Goal: Task Accomplishment & Management: Manage account settings

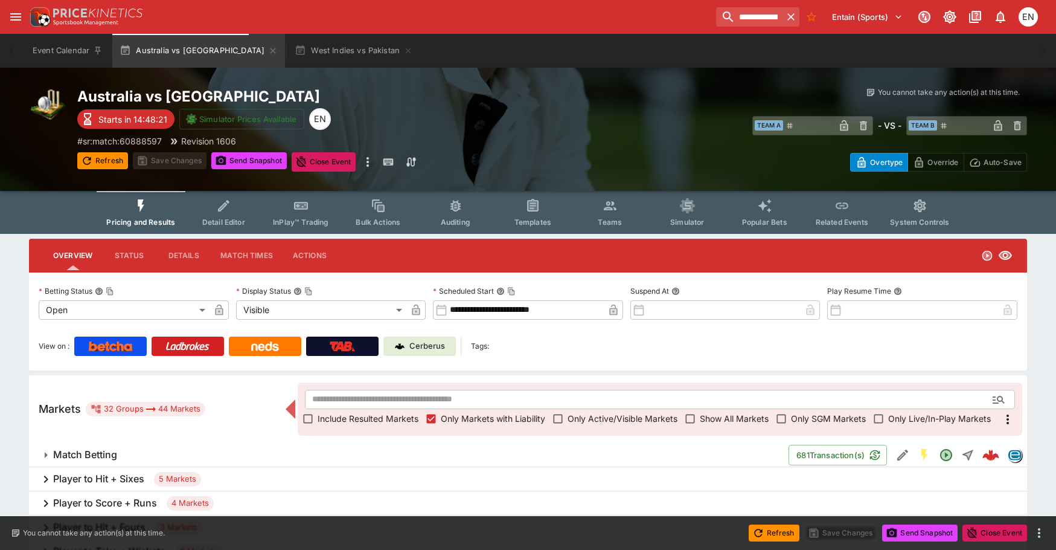
scroll to position [285, 0]
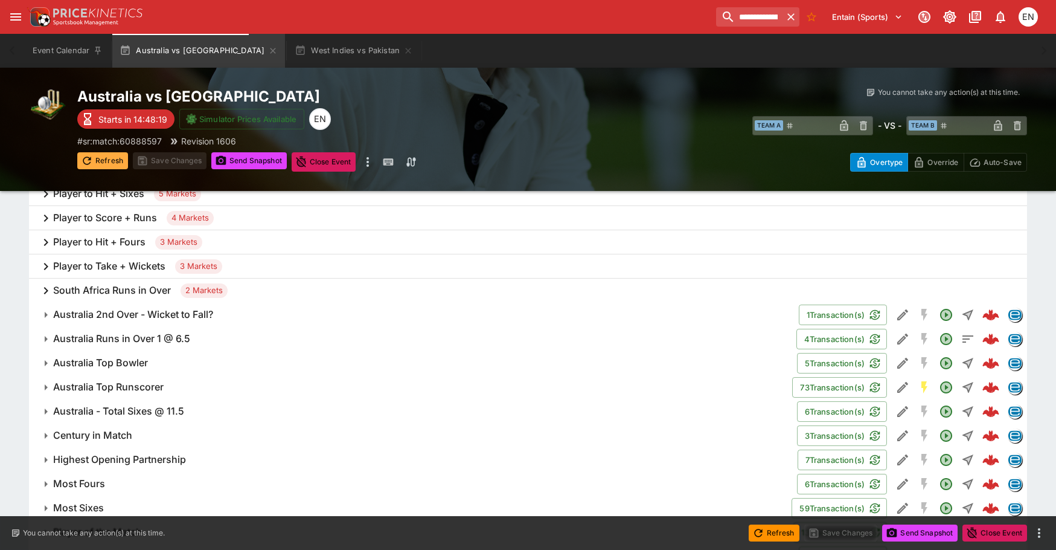
click at [107, 162] on button "Refresh" at bounding box center [102, 160] width 51 height 17
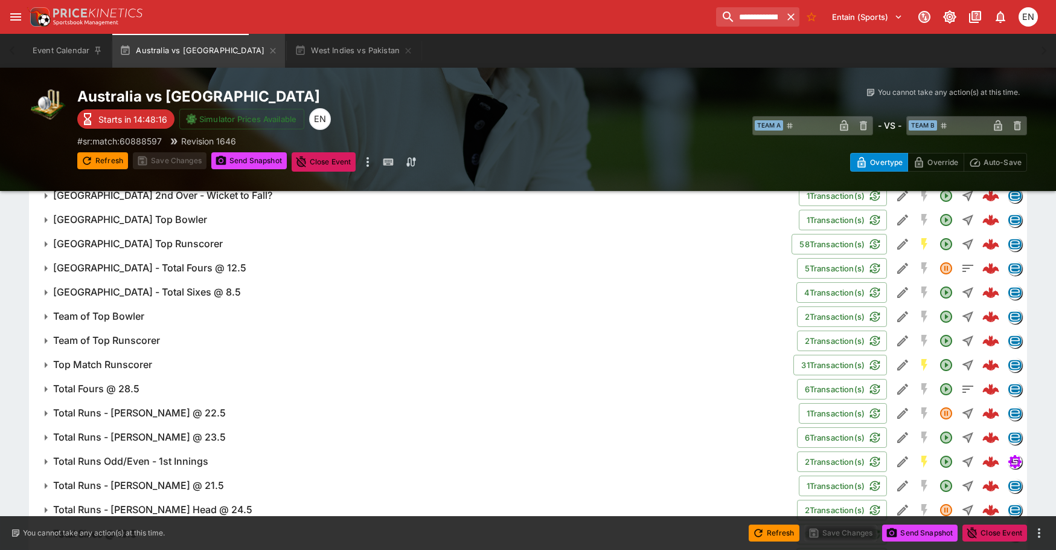
scroll to position [708, 0]
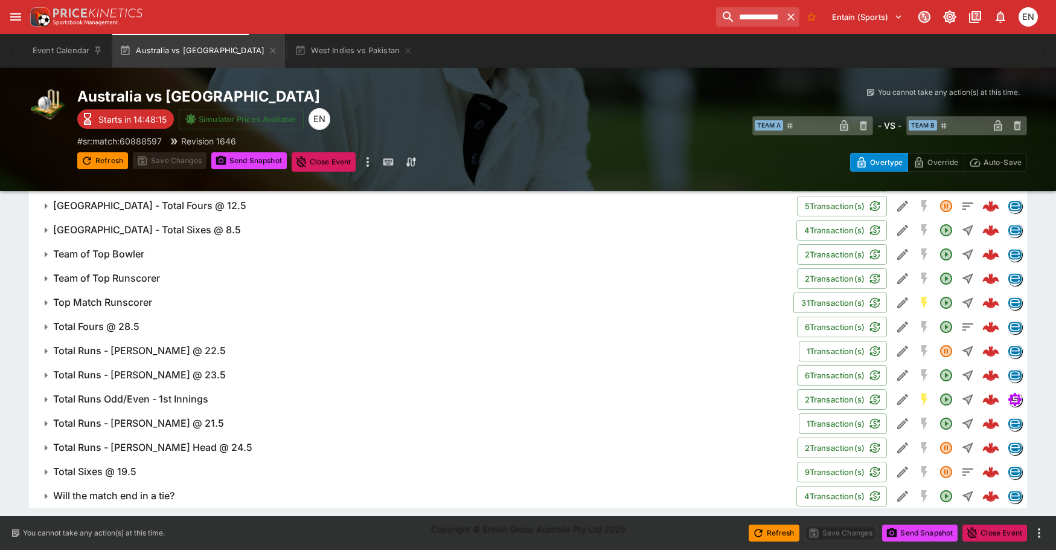
click at [87, 473] on h6 "Total Sixes @ 19.5" at bounding box center [94, 471] width 83 height 13
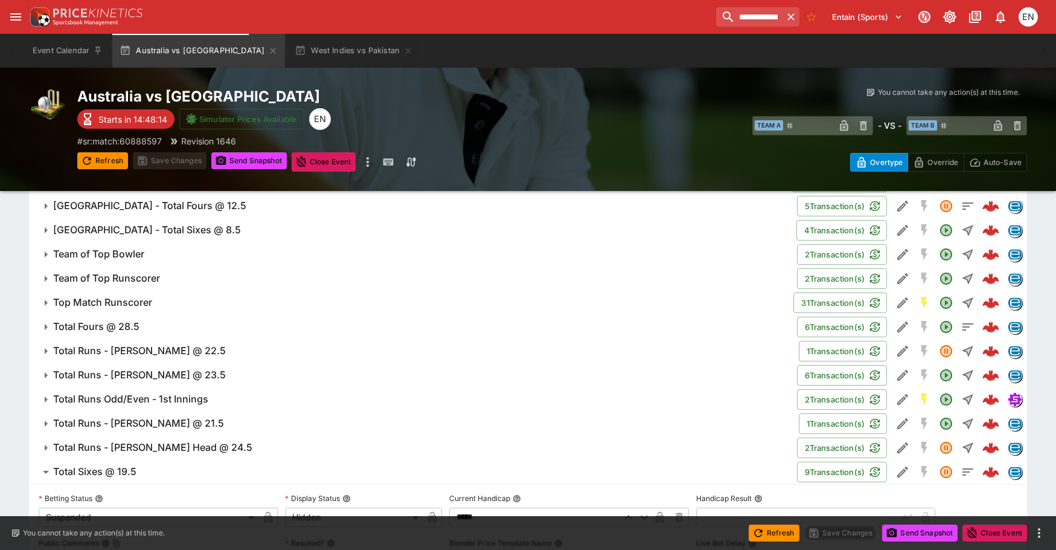
scroll to position [1021, 0]
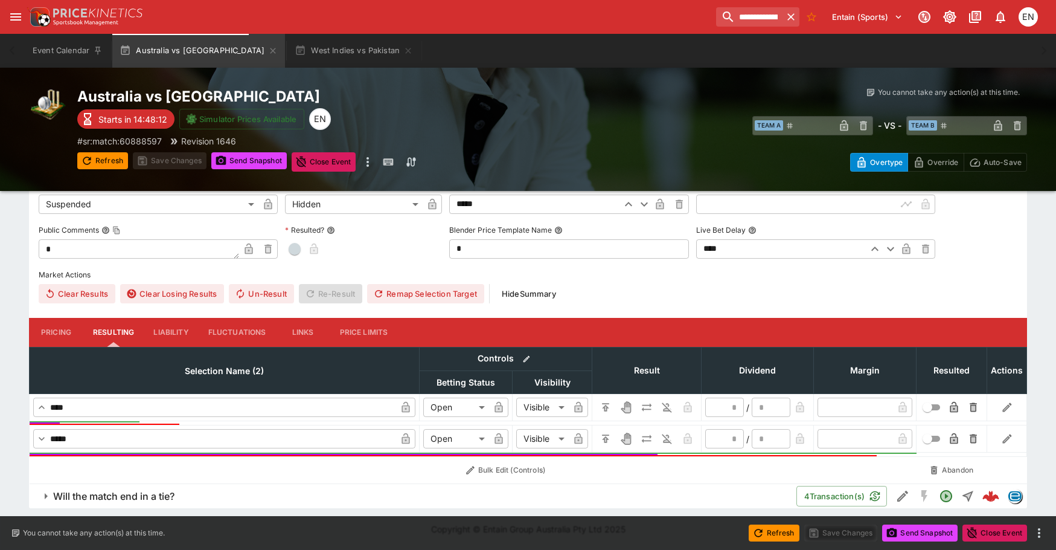
click at [171, 331] on button "Liability" at bounding box center [171, 332] width 54 height 29
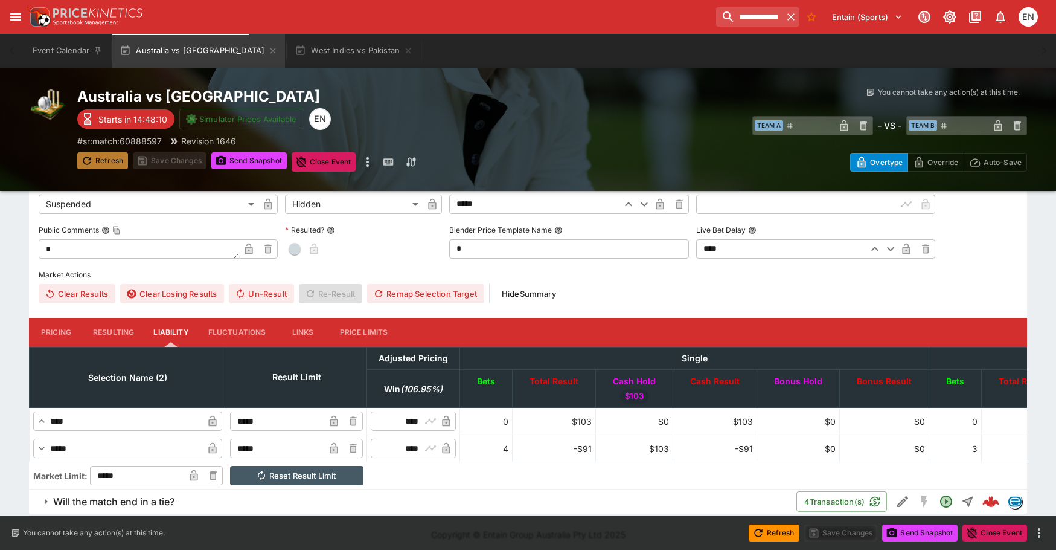
click at [104, 158] on button "Refresh" at bounding box center [102, 160] width 51 height 17
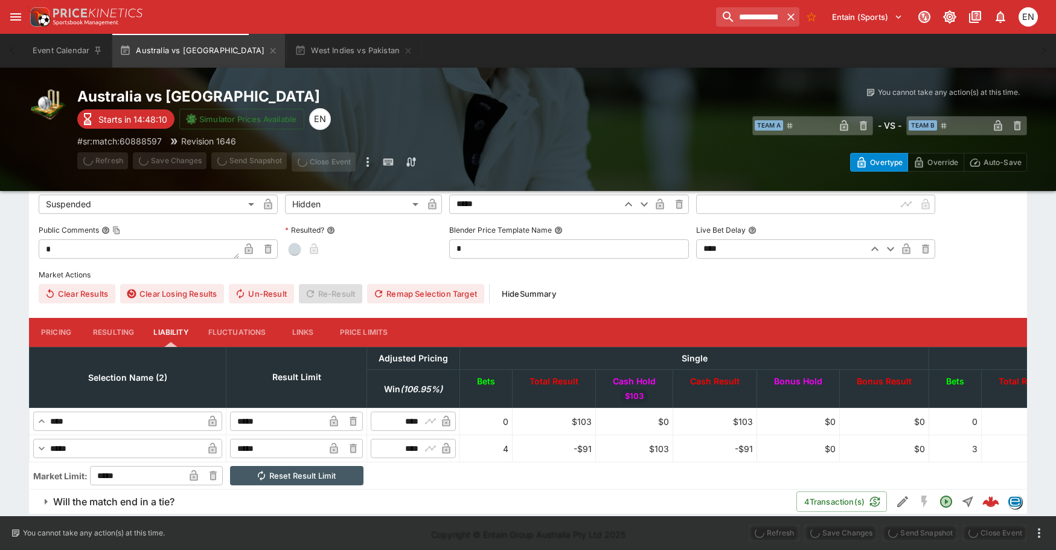
click at [104, 161] on span "Refresh" at bounding box center [102, 160] width 51 height 12
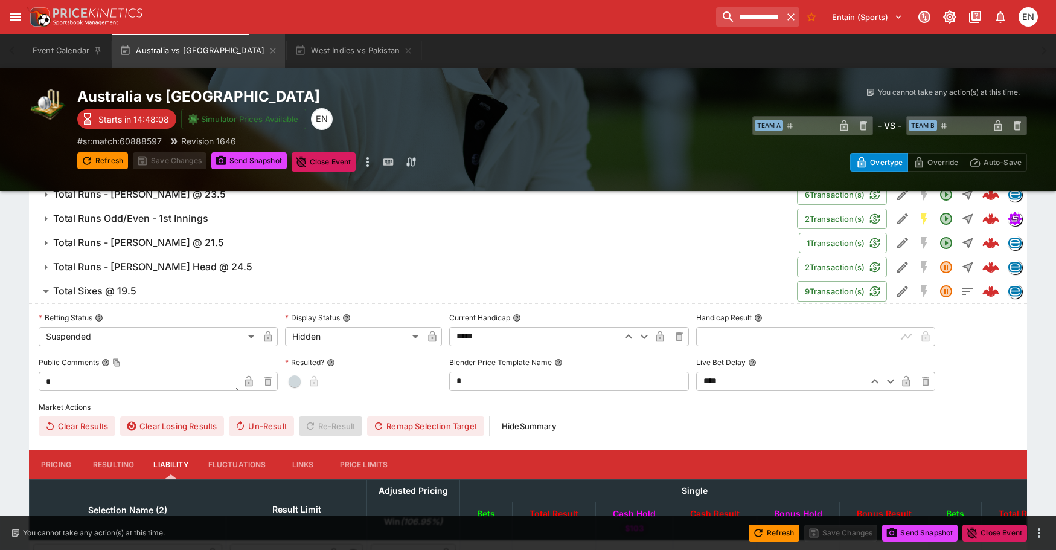
scroll to position [900, 0]
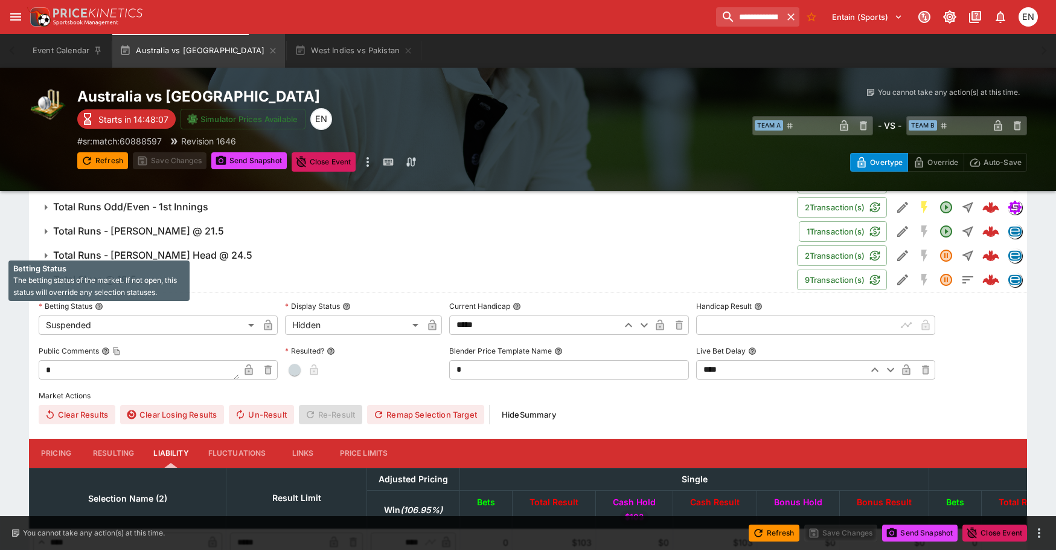
click at [83, 282] on span "The betting status of the market. If not open, this status will override any se…" at bounding box center [95, 285] width 164 height 21
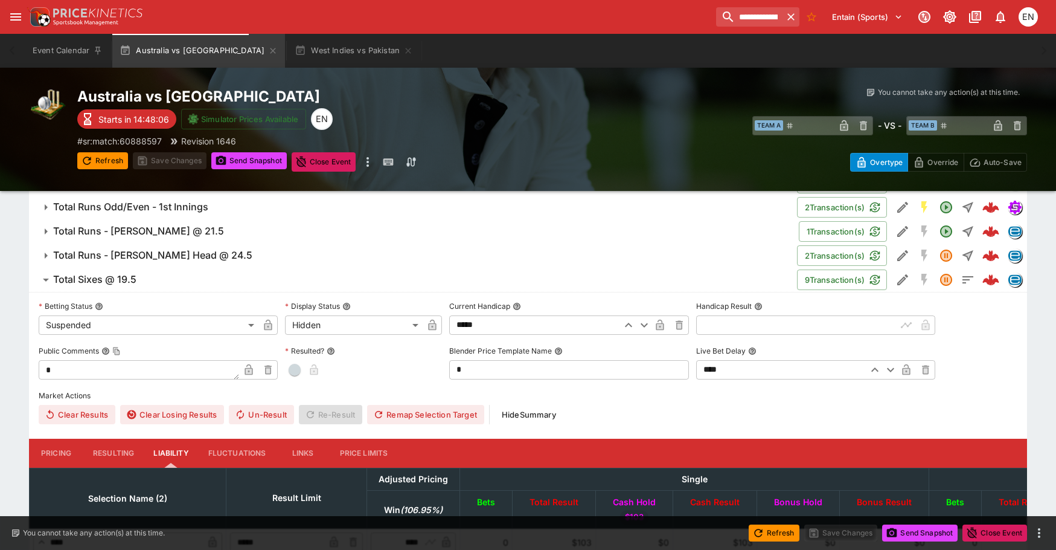
click at [250, 280] on span "Total Sixes @ 19.5" at bounding box center [420, 279] width 734 height 13
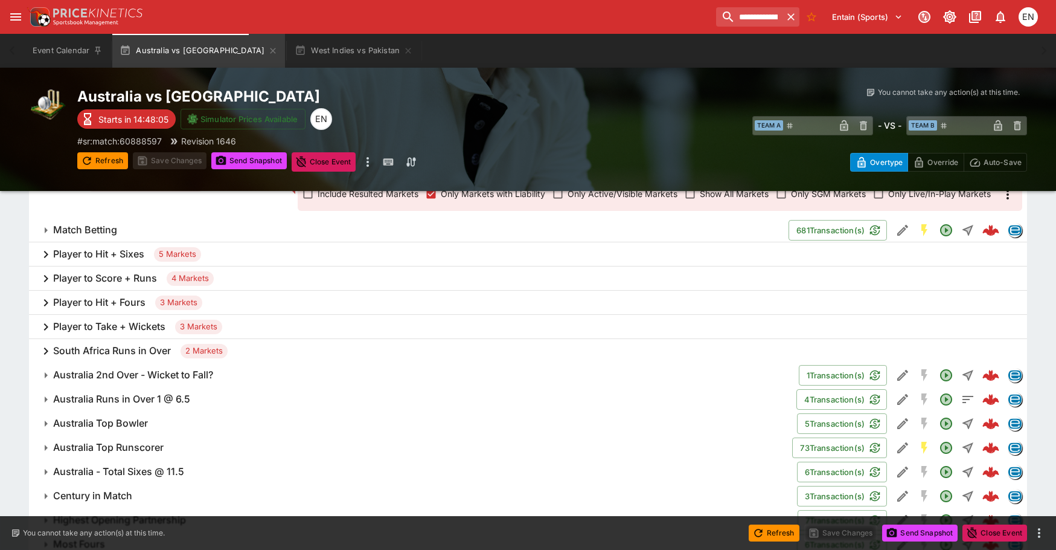
scroll to position [0, 0]
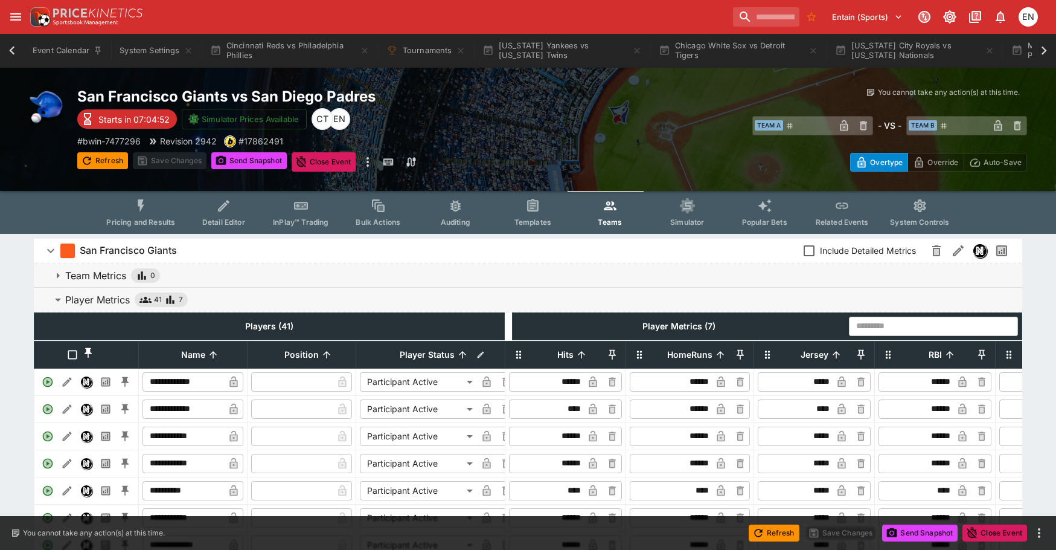
drag, startPoint x: 0, startPoint y: 0, endPoint x: 12, endPoint y: 56, distance: 56.9
click at [12, 56] on icon at bounding box center [12, 50] width 17 height 17
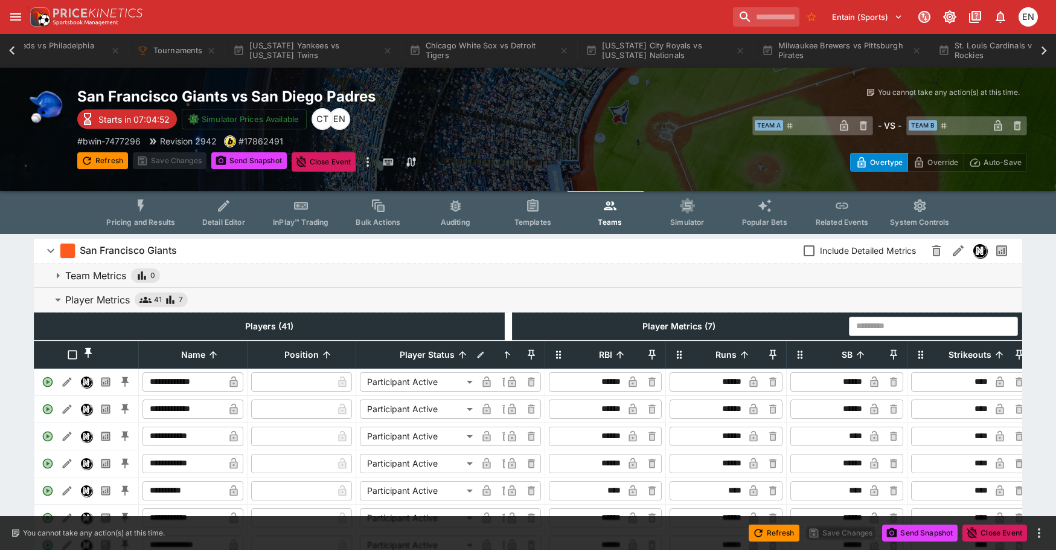
scroll to position [0, 220]
click at [12, 56] on icon at bounding box center [12, 50] width 17 height 17
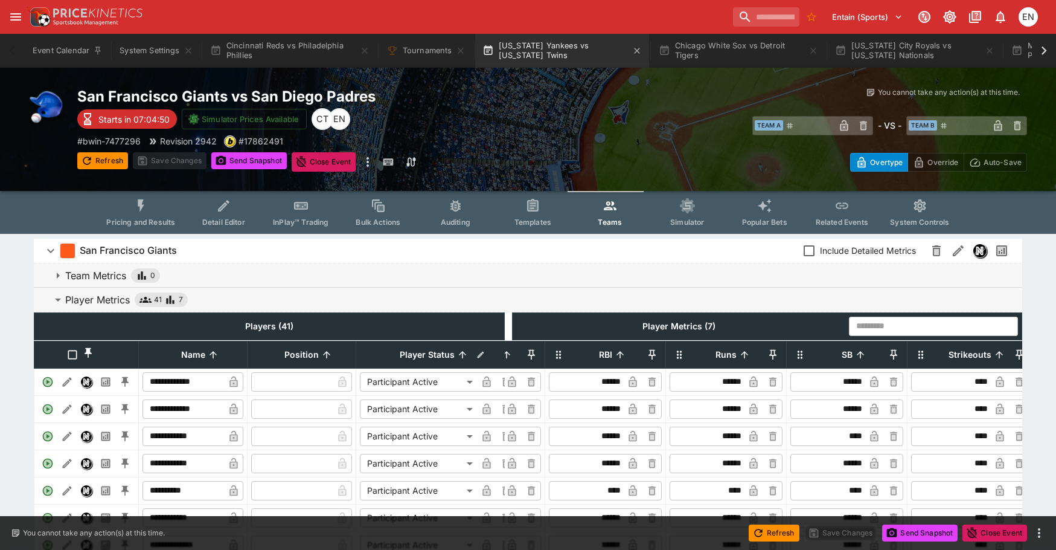
click at [554, 45] on button "[US_STATE] Yankees vs [US_STATE] Twins" at bounding box center [562, 51] width 174 height 34
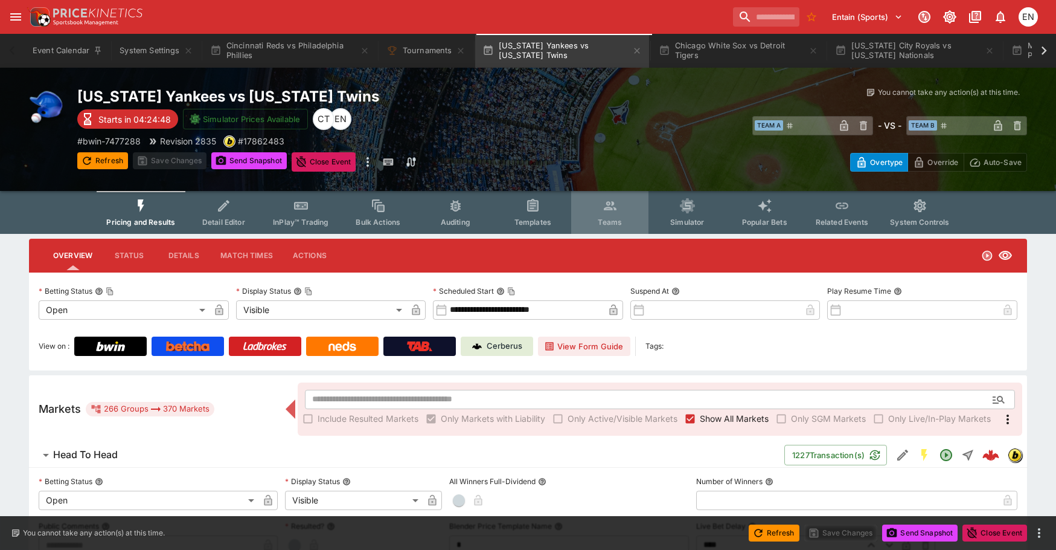
click at [603, 202] on icon "Event type filters" at bounding box center [611, 206] width 16 height 16
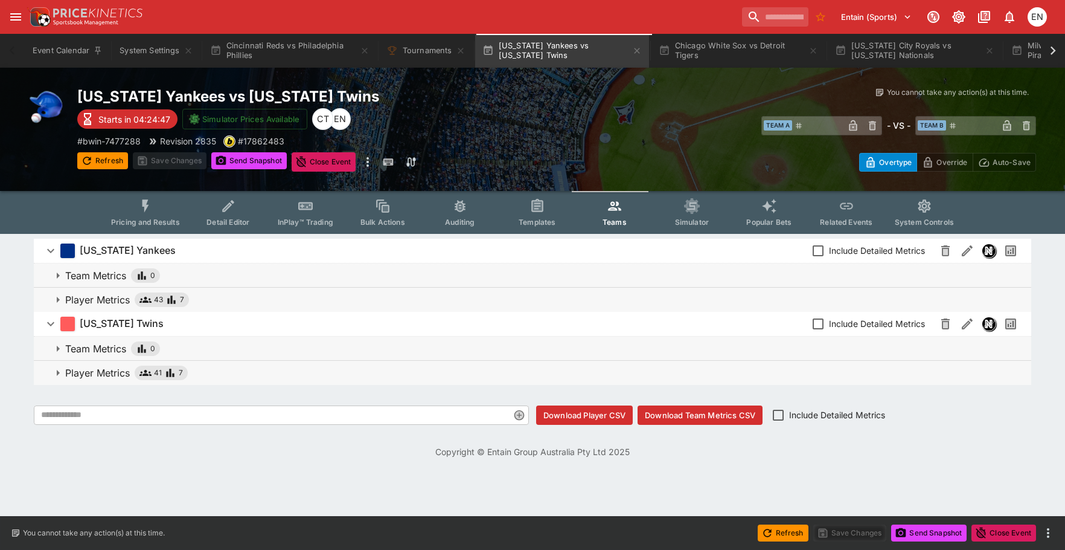
click at [104, 297] on p "Player Metrics" at bounding box center [97, 299] width 65 height 14
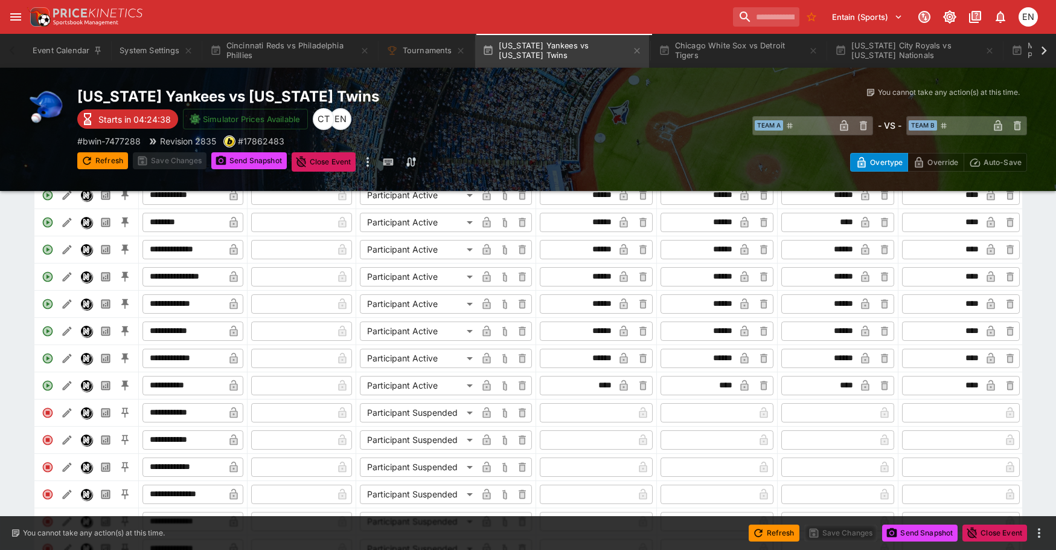
scroll to position [242, 0]
drag, startPoint x: 950, startPoint y: 389, endPoint x: 982, endPoint y: 382, distance: 33.0
click at [982, 384] on div "​ **** ​" at bounding box center [961, 384] width 118 height 19
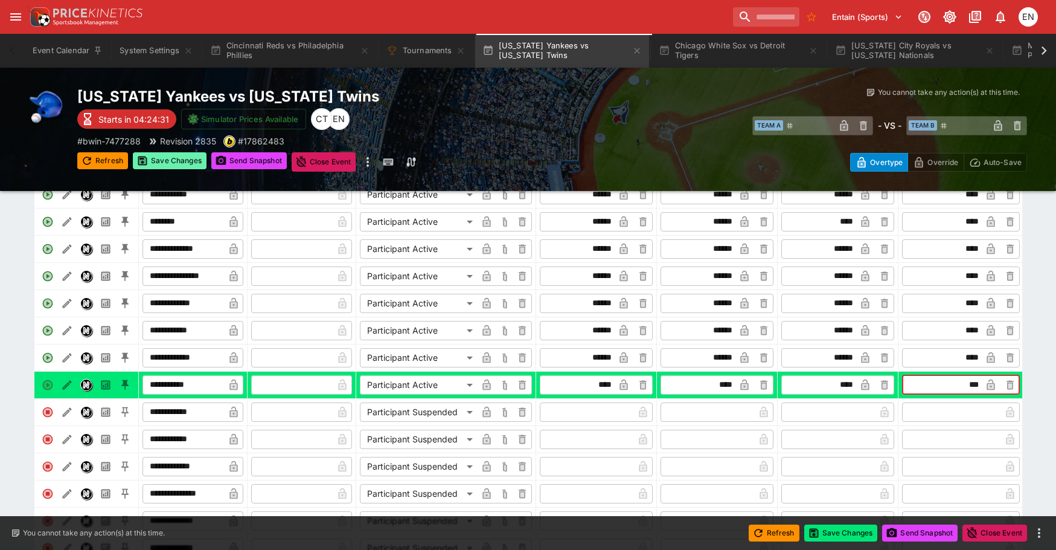
click at [170, 159] on button "Save Changes" at bounding box center [170, 160] width 74 height 17
type input "****"
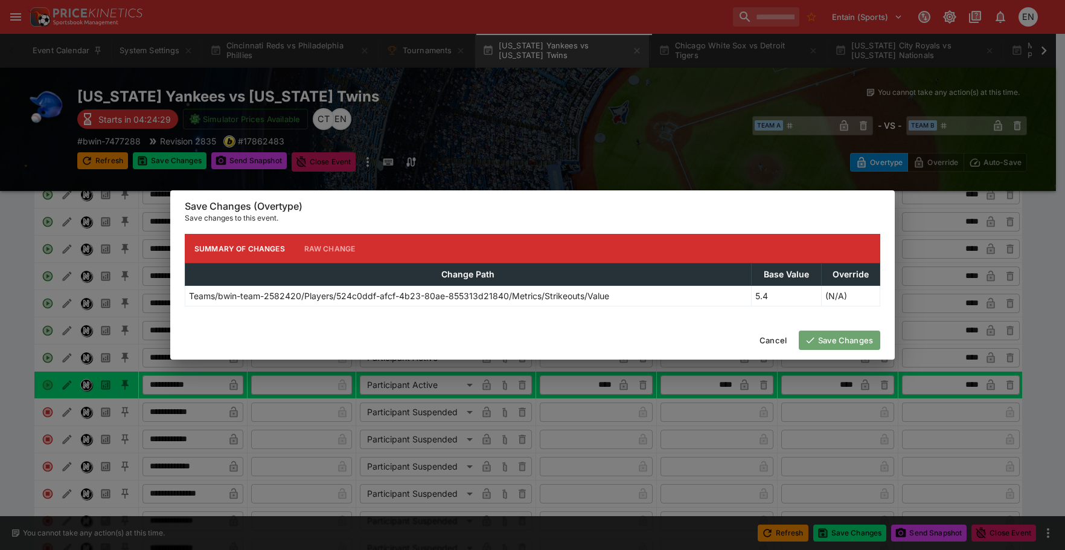
drag, startPoint x: 829, startPoint y: 343, endPoint x: 540, endPoint y: 338, distance: 288.1
click at [827, 342] on button "Save Changes" at bounding box center [840, 339] width 82 height 19
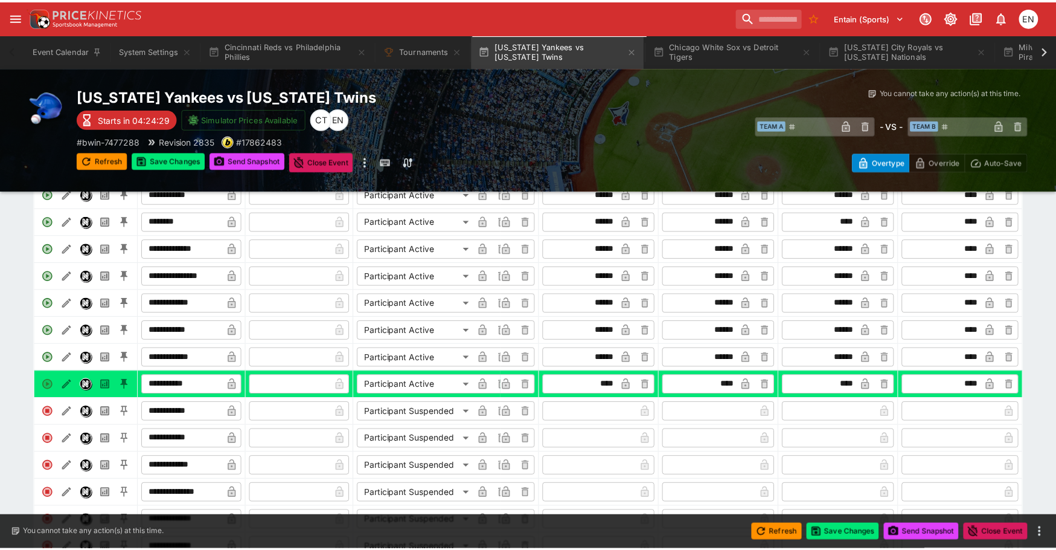
scroll to position [0, 330]
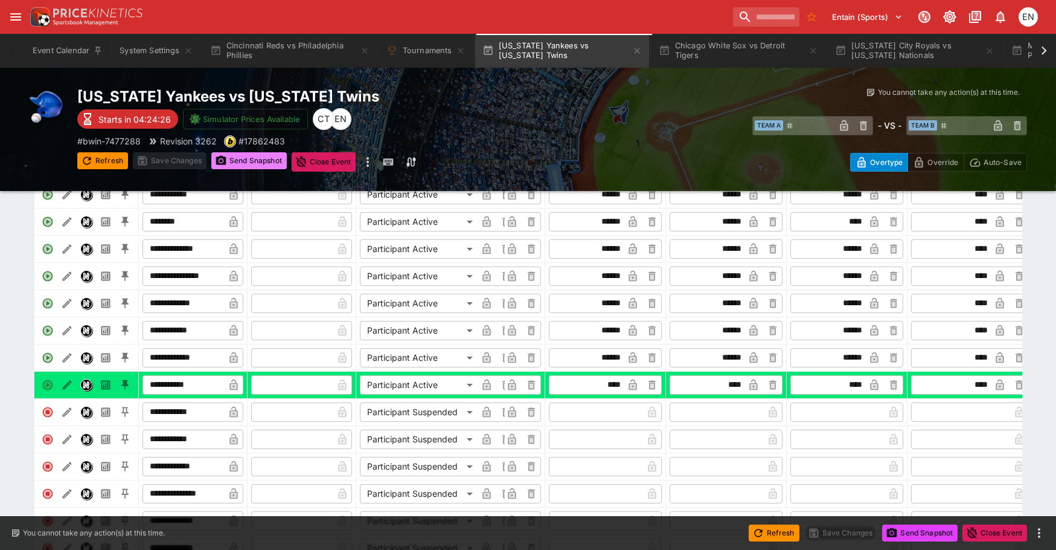
click at [249, 163] on button "Send Snapshot" at bounding box center [248, 160] width 75 height 17
